Goal: Task Accomplishment & Management: Manage account settings

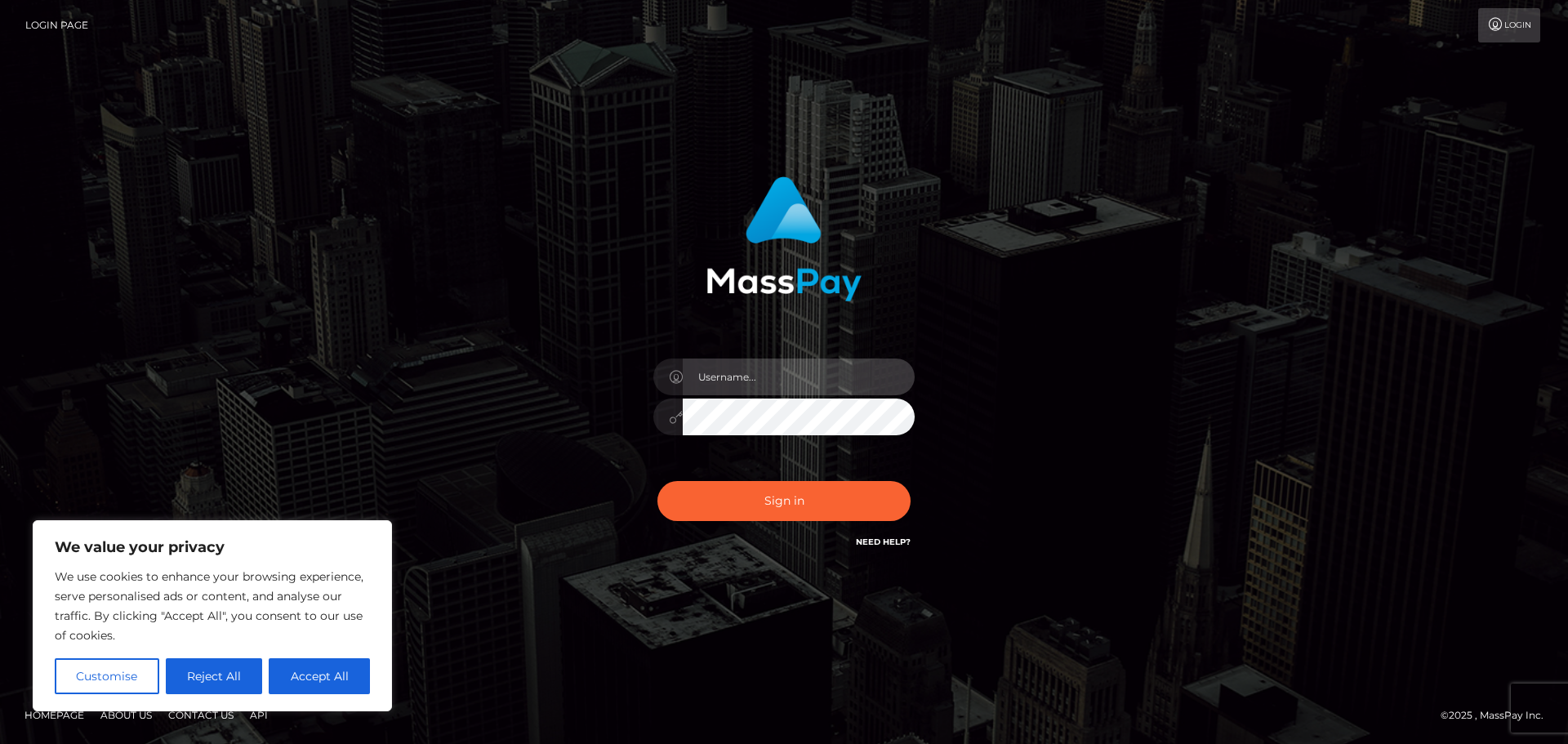
click at [813, 381] on input "text" at bounding box center [799, 377] width 232 height 37
type input "[EMAIL_ADDRESS][DOMAIN_NAME]"
click at [658, 480] on button "Sign in" at bounding box center [784, 500] width 253 height 40
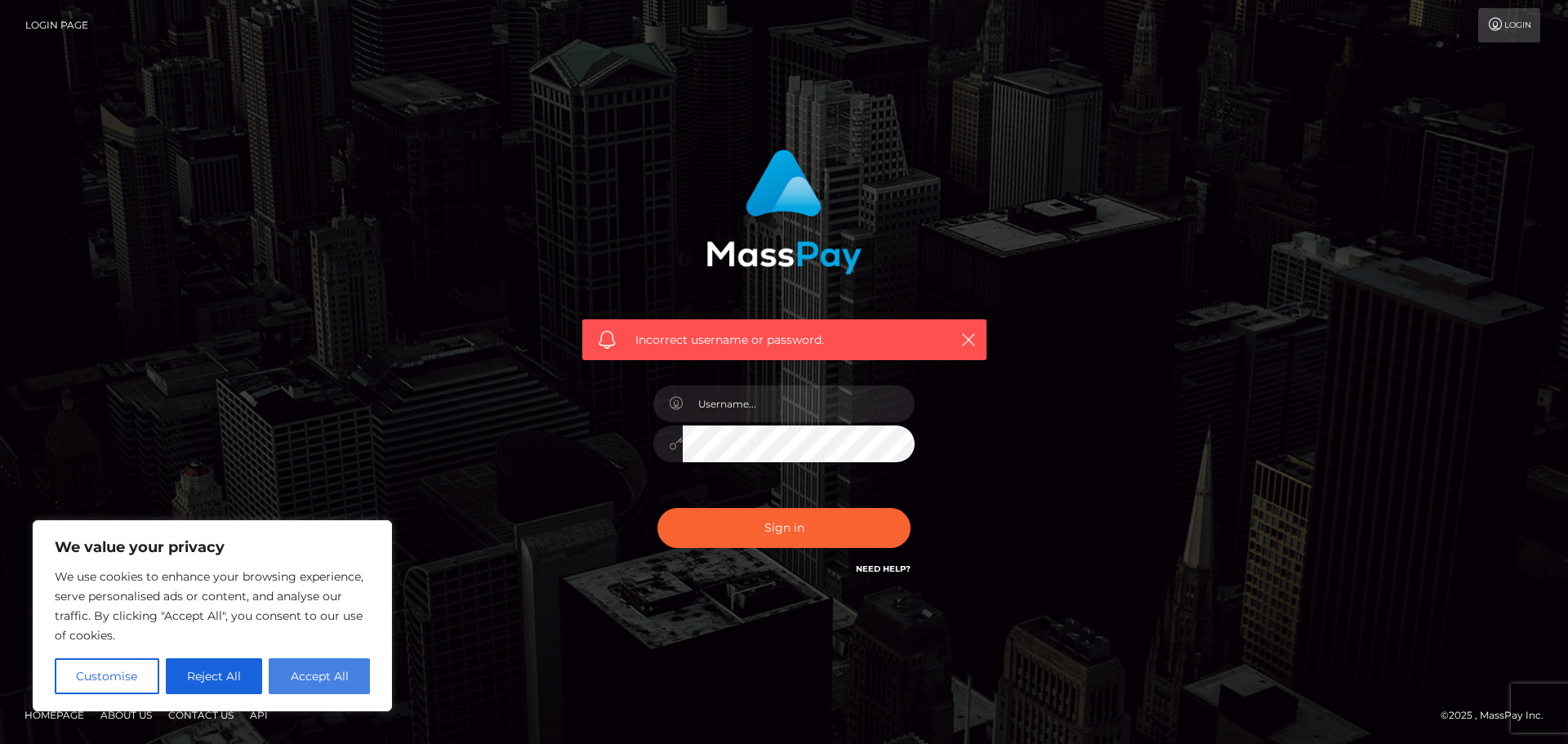
click at [359, 676] on button "Accept All" at bounding box center [319, 675] width 101 height 36
checkbox input "true"
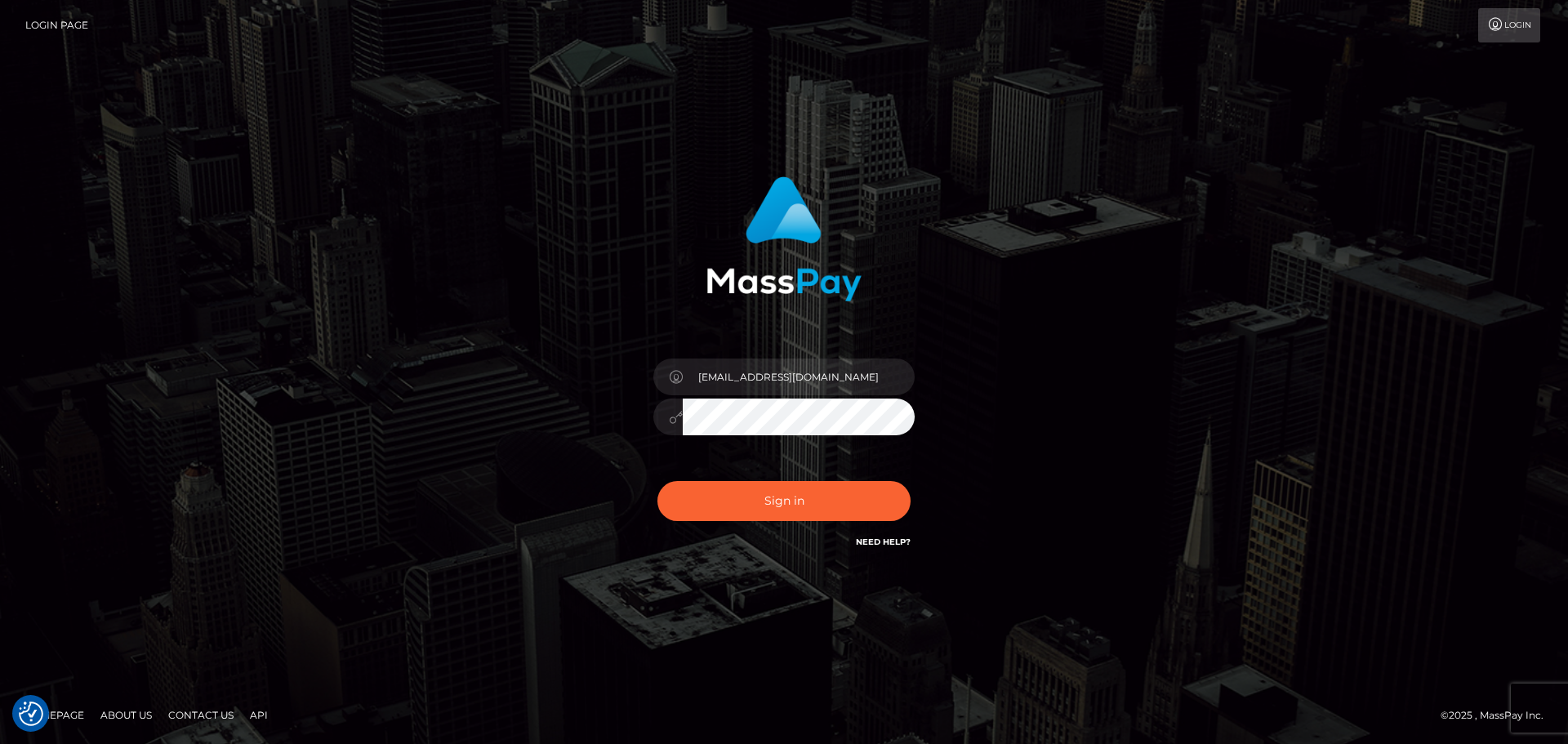
drag, startPoint x: 0, startPoint y: 0, endPoint x: 74, endPoint y: 31, distance: 80.2
click at [74, 31] on link "Login Page" at bounding box center [57, 26] width 63 height 34
